Goal: Transaction & Acquisition: Purchase product/service

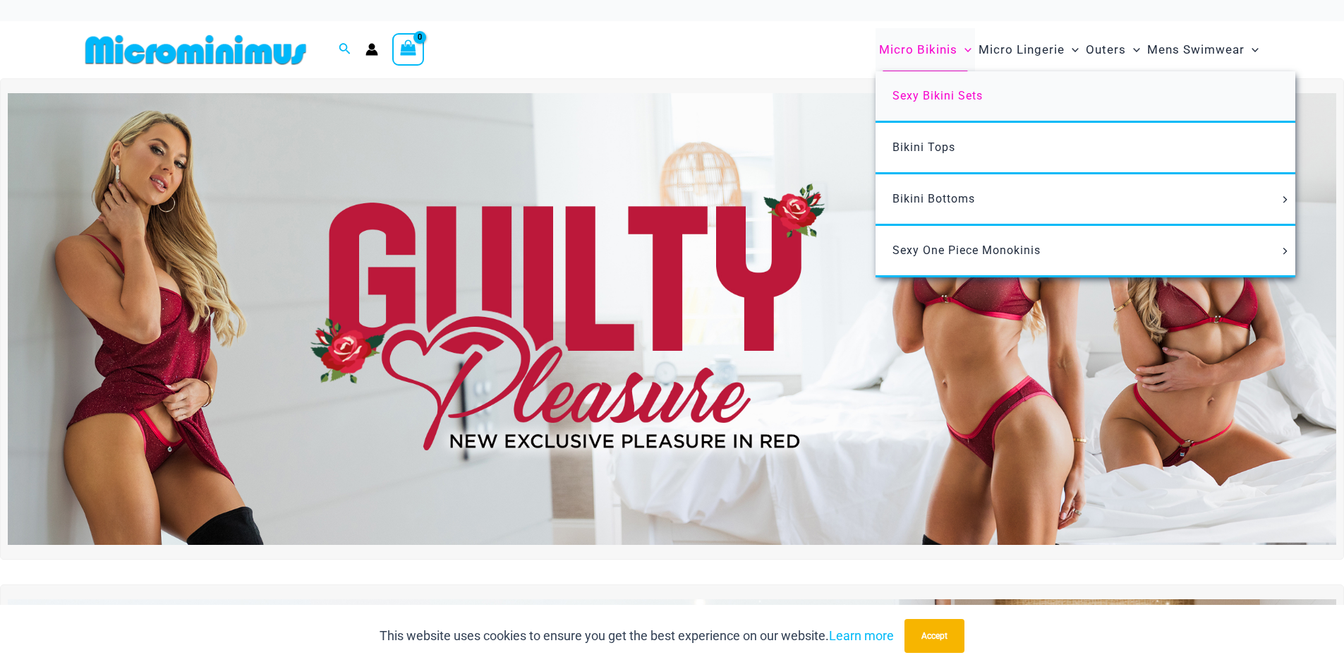
click at [945, 91] on span "Sexy Bikini Sets" at bounding box center [937, 95] width 90 height 13
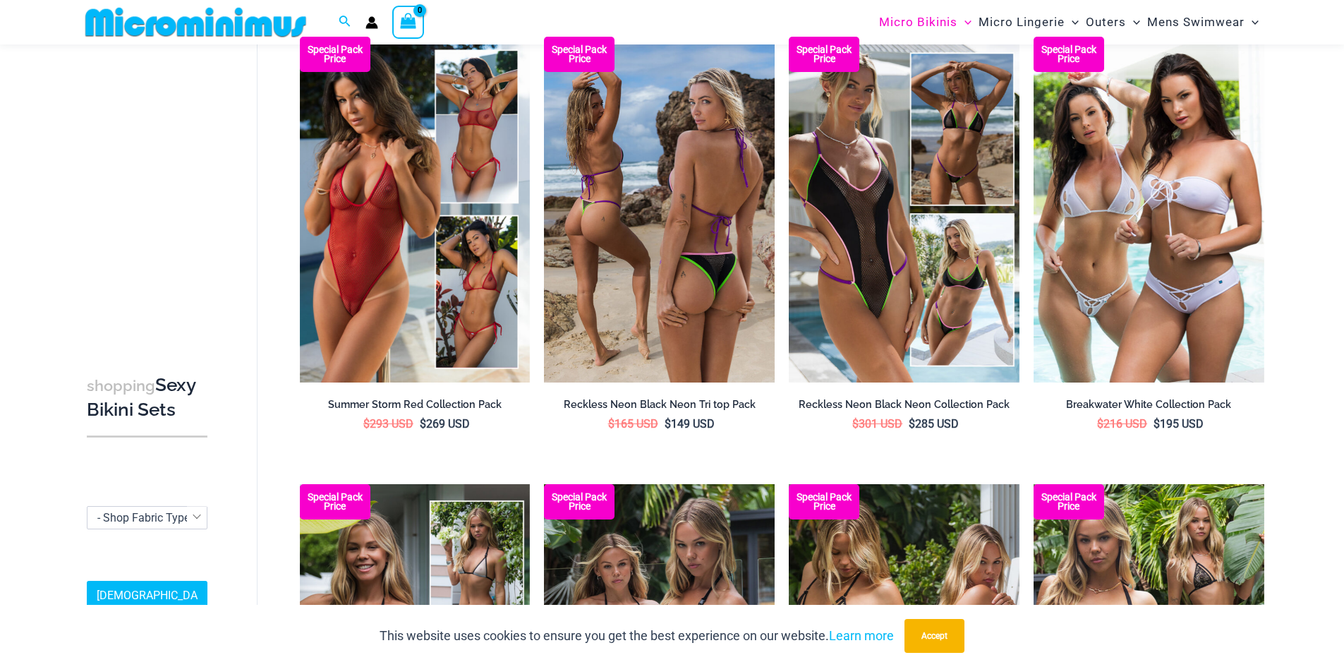
scroll to position [1400, 0]
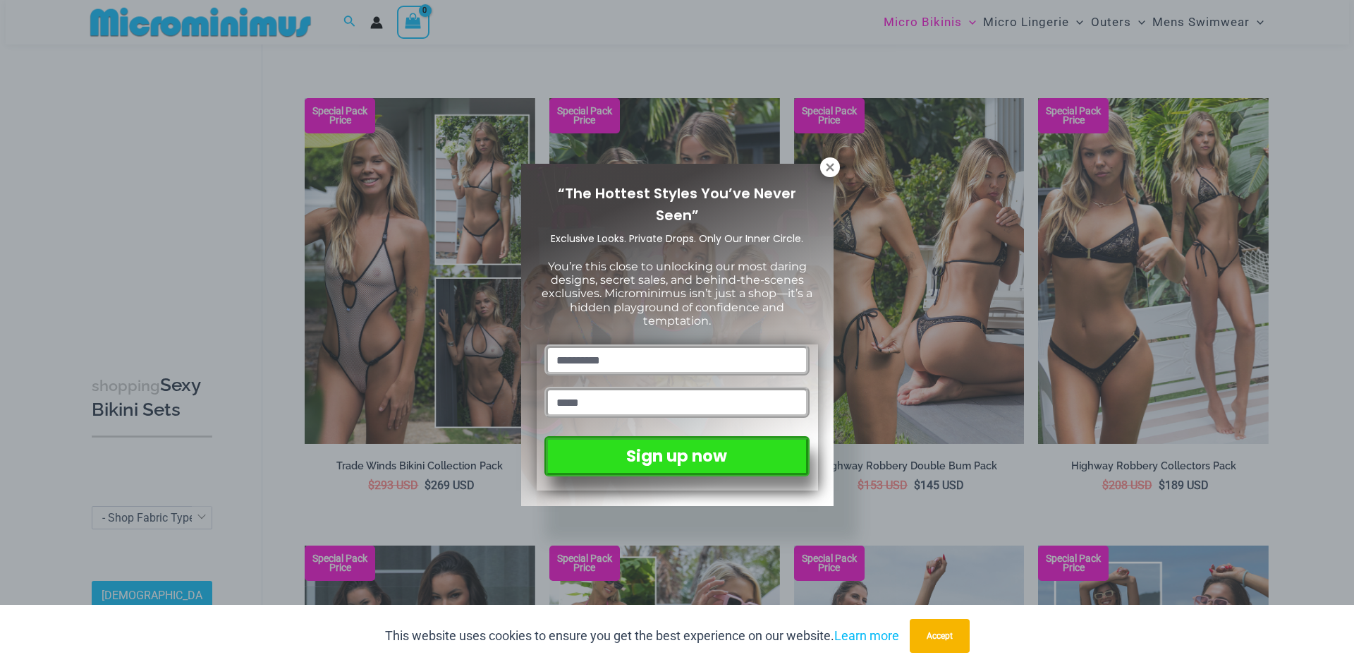
drag, startPoint x: 1354, startPoint y: 269, endPoint x: 1354, endPoint y: 308, distance: 38.8
click at [1343, 308] on html "Skip to content Search for: Search Search No products in the cart. No products …" at bounding box center [677, 680] width 1354 height 4160
click at [837, 164] on button at bounding box center [830, 167] width 20 height 20
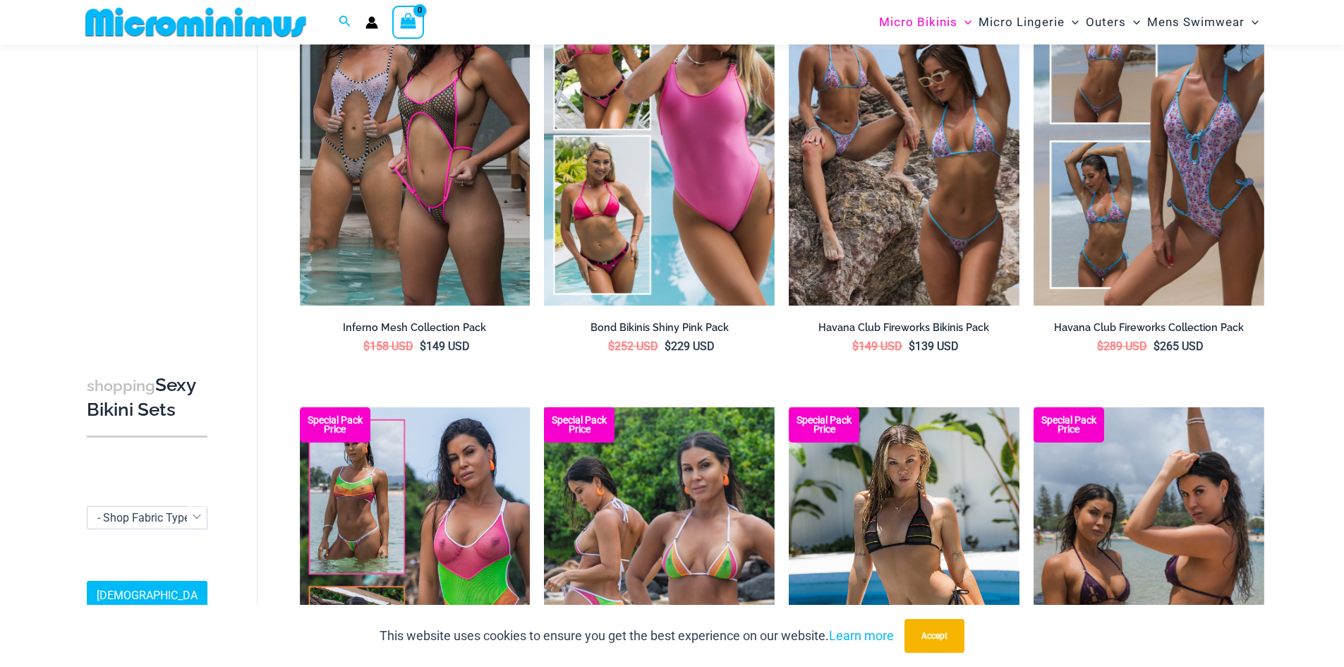
scroll to position [3488, 0]
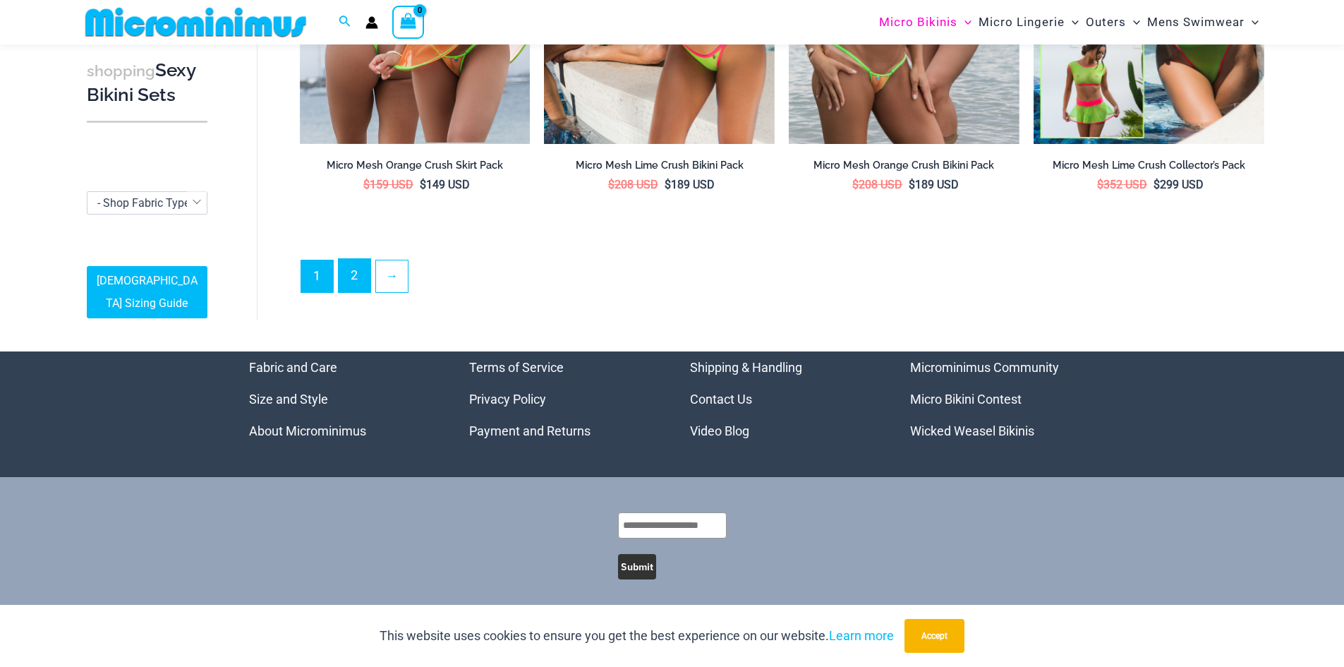
click at [356, 271] on link "2" at bounding box center [355, 275] width 32 height 33
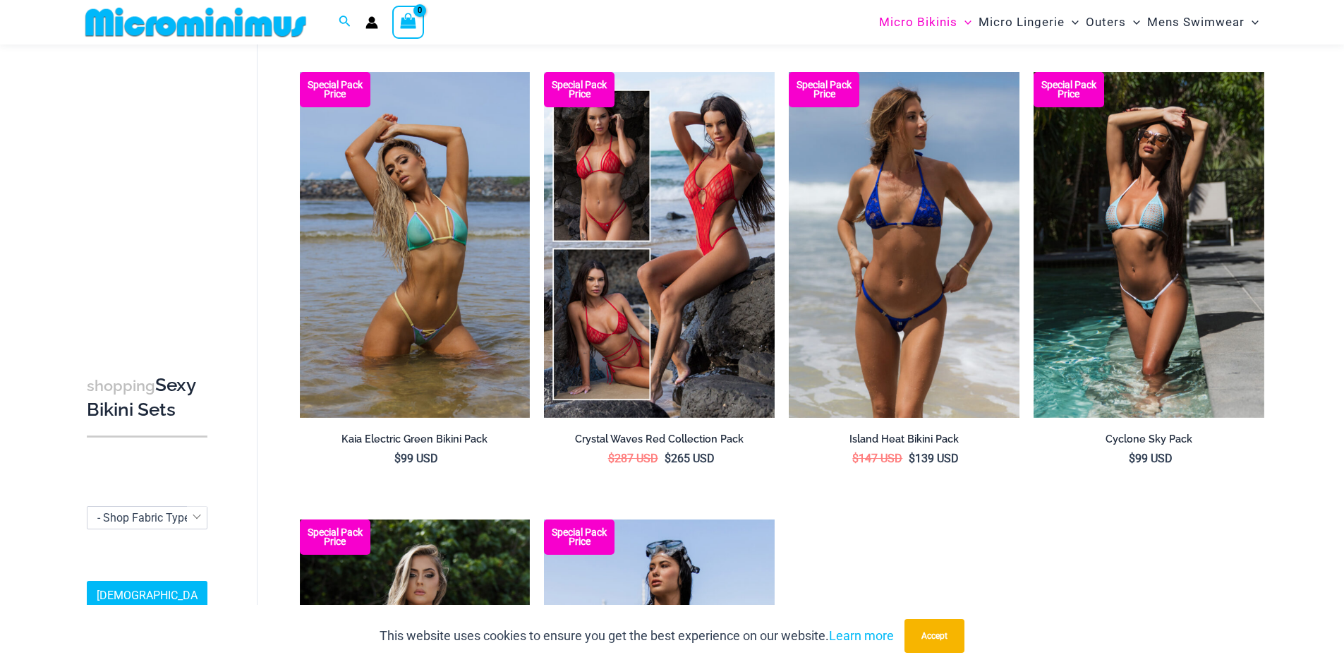
scroll to position [2316, 0]
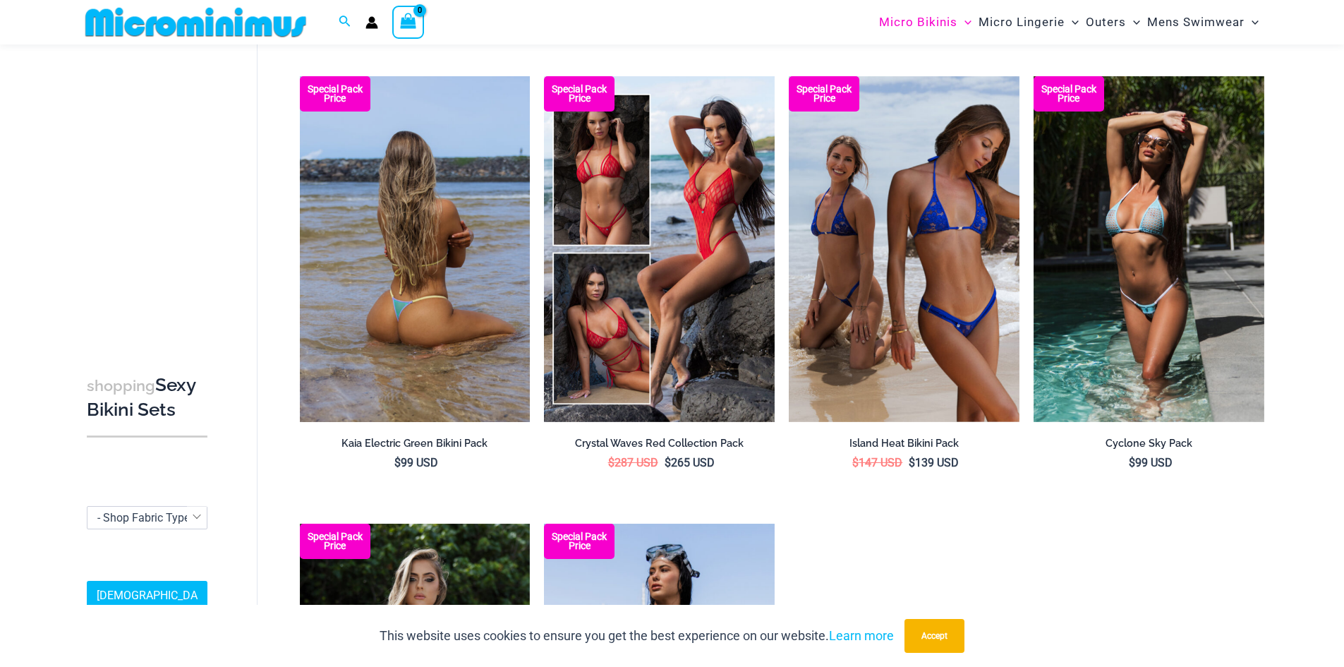
click at [444, 245] on img at bounding box center [415, 249] width 231 height 346
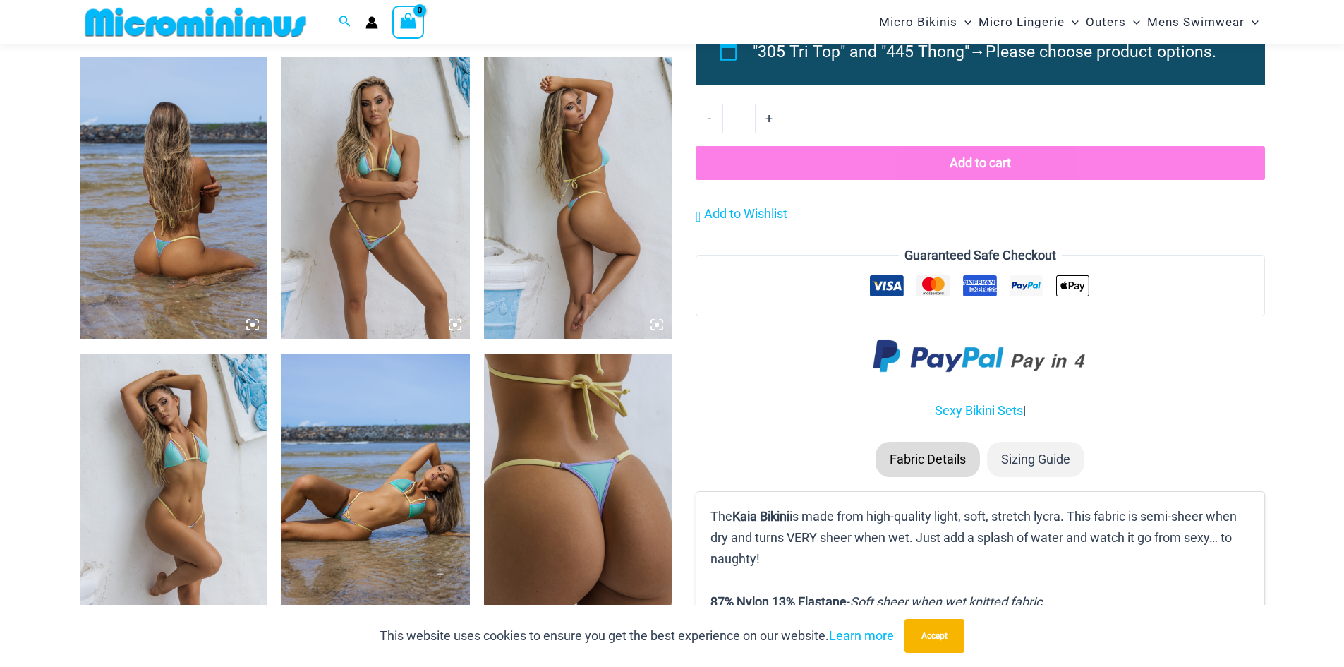
scroll to position [975, 0]
click at [392, 99] on img at bounding box center [375, 197] width 188 height 282
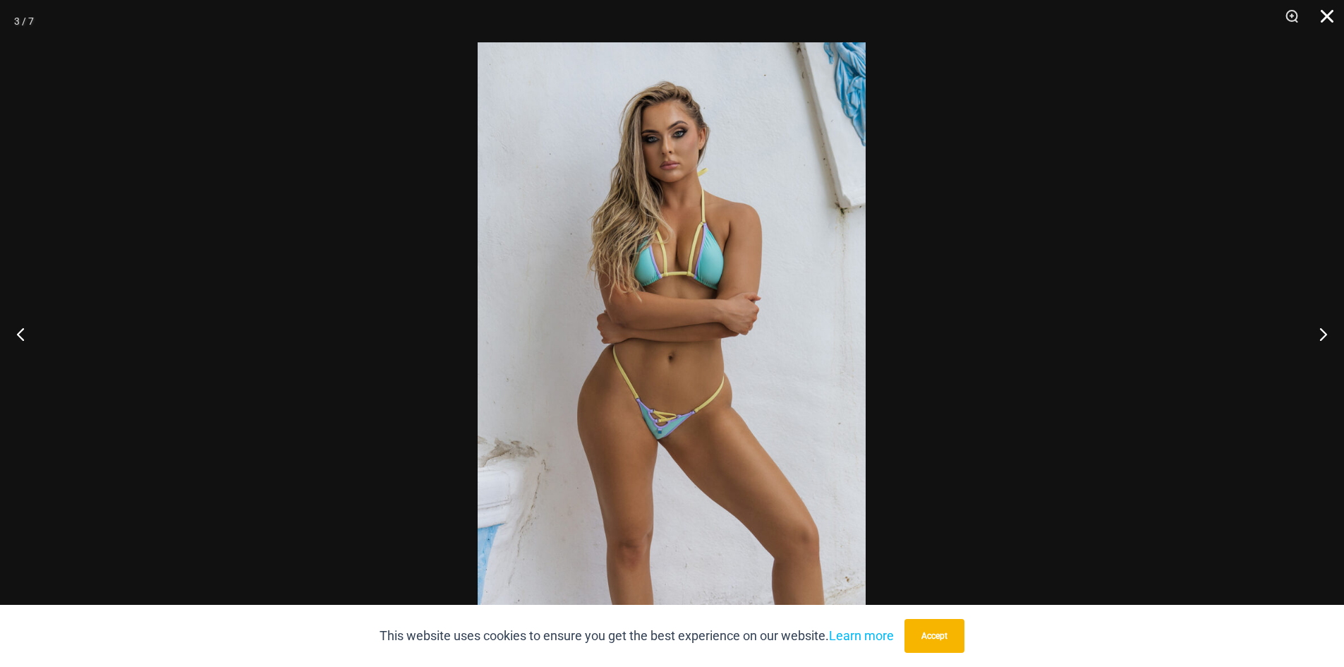
click at [1325, 16] on button "Close" at bounding box center [1321, 21] width 35 height 42
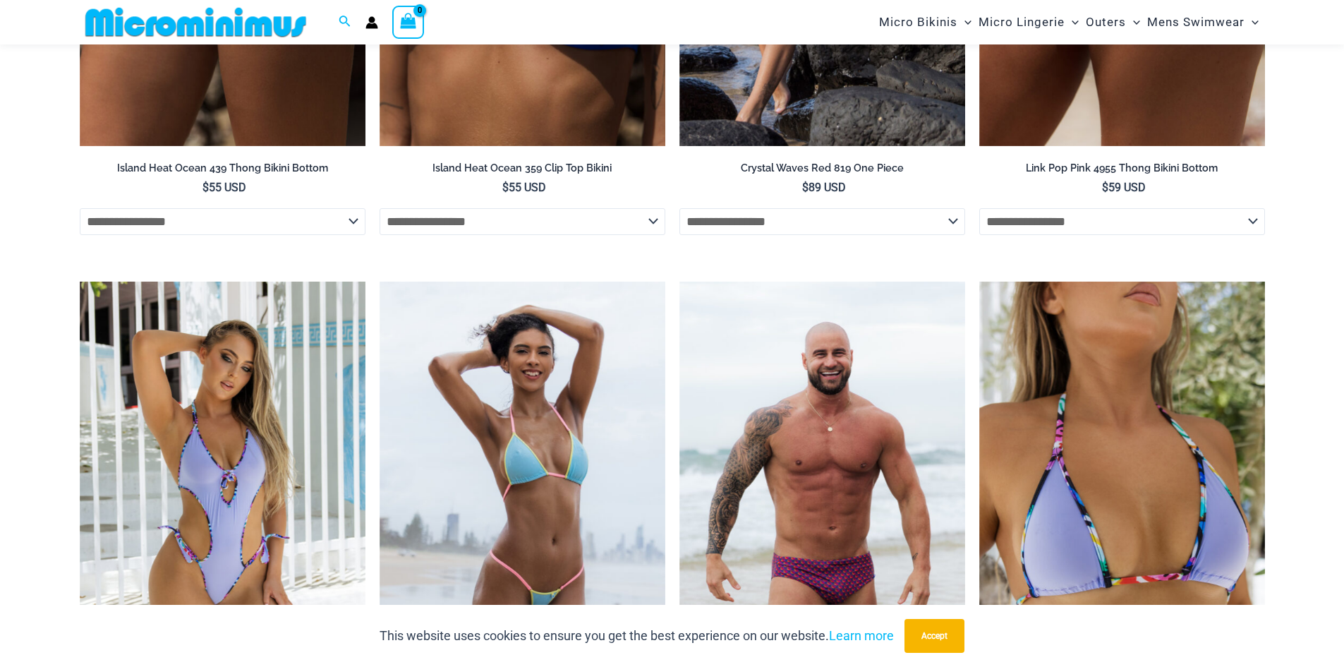
scroll to position [2201, 0]
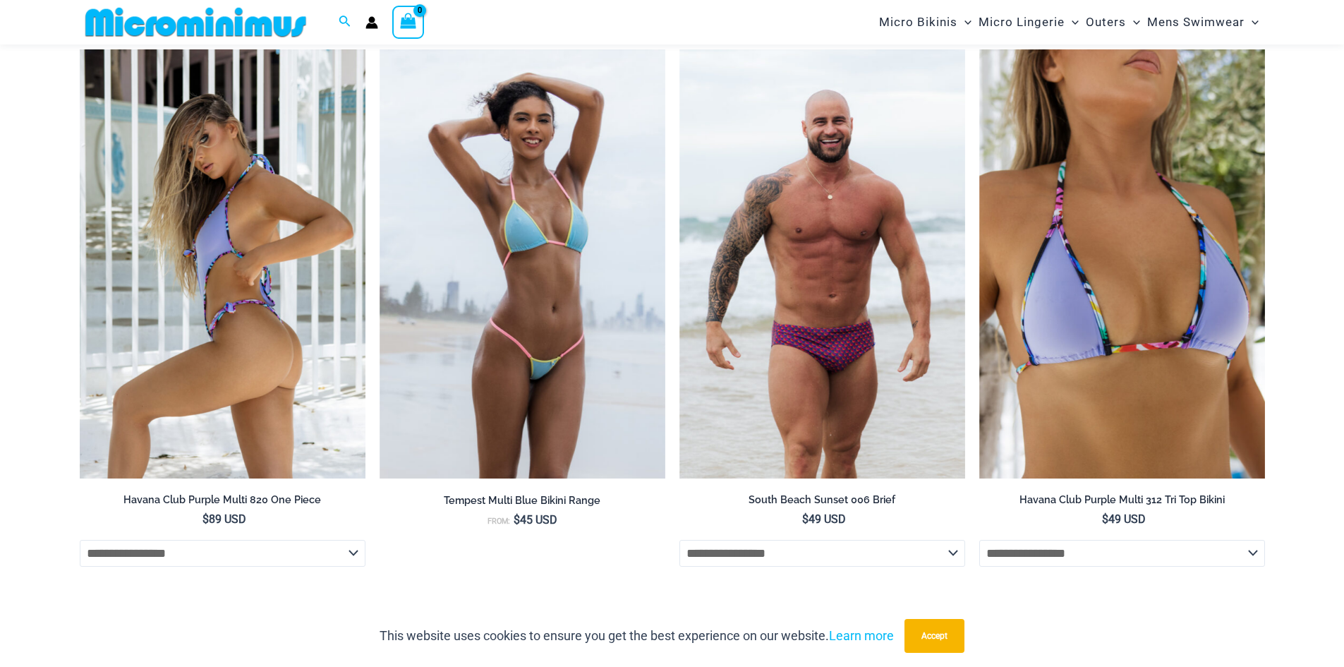
click at [250, 229] on img at bounding box center [223, 263] width 286 height 429
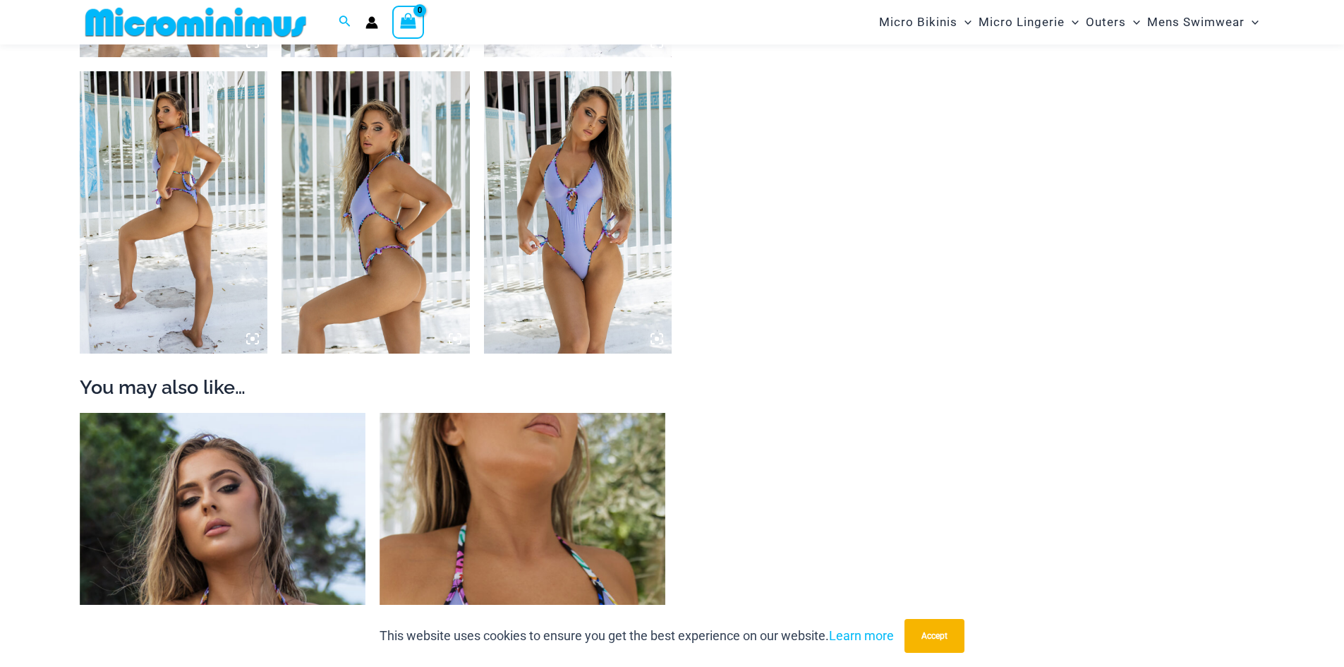
scroll to position [1127, 0]
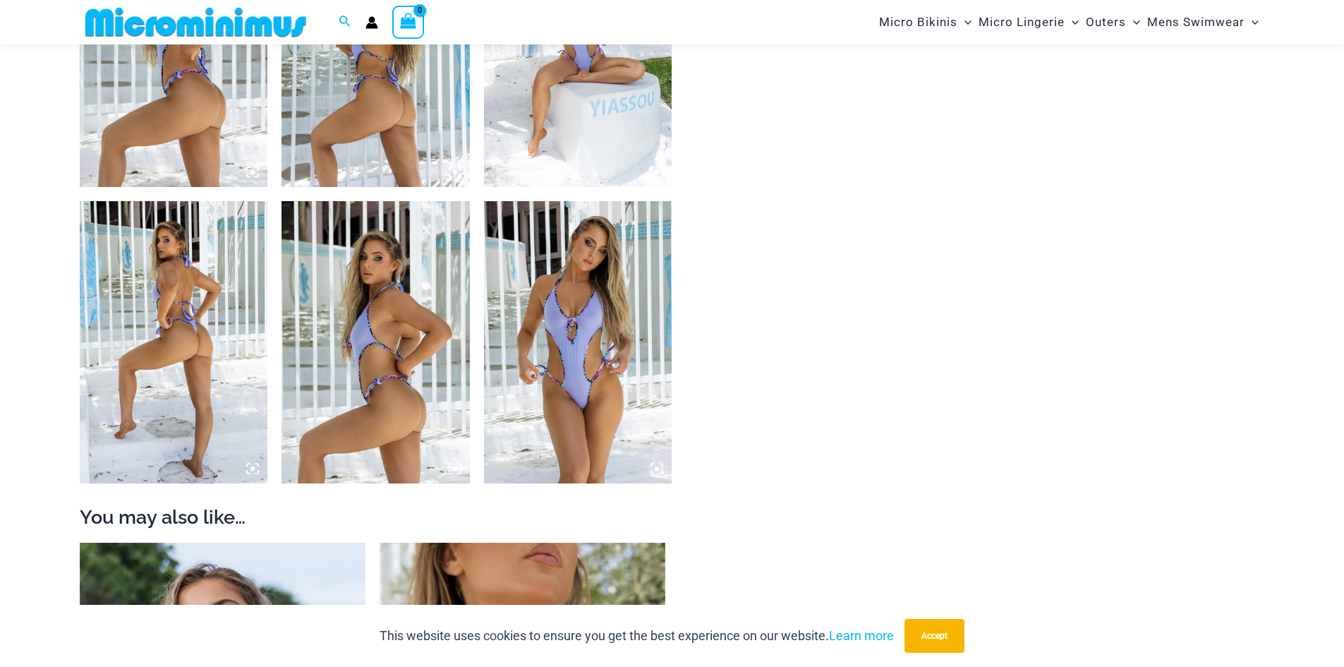
click at [606, 269] on img at bounding box center [578, 342] width 188 height 282
